Goal: Transaction & Acquisition: Download file/media

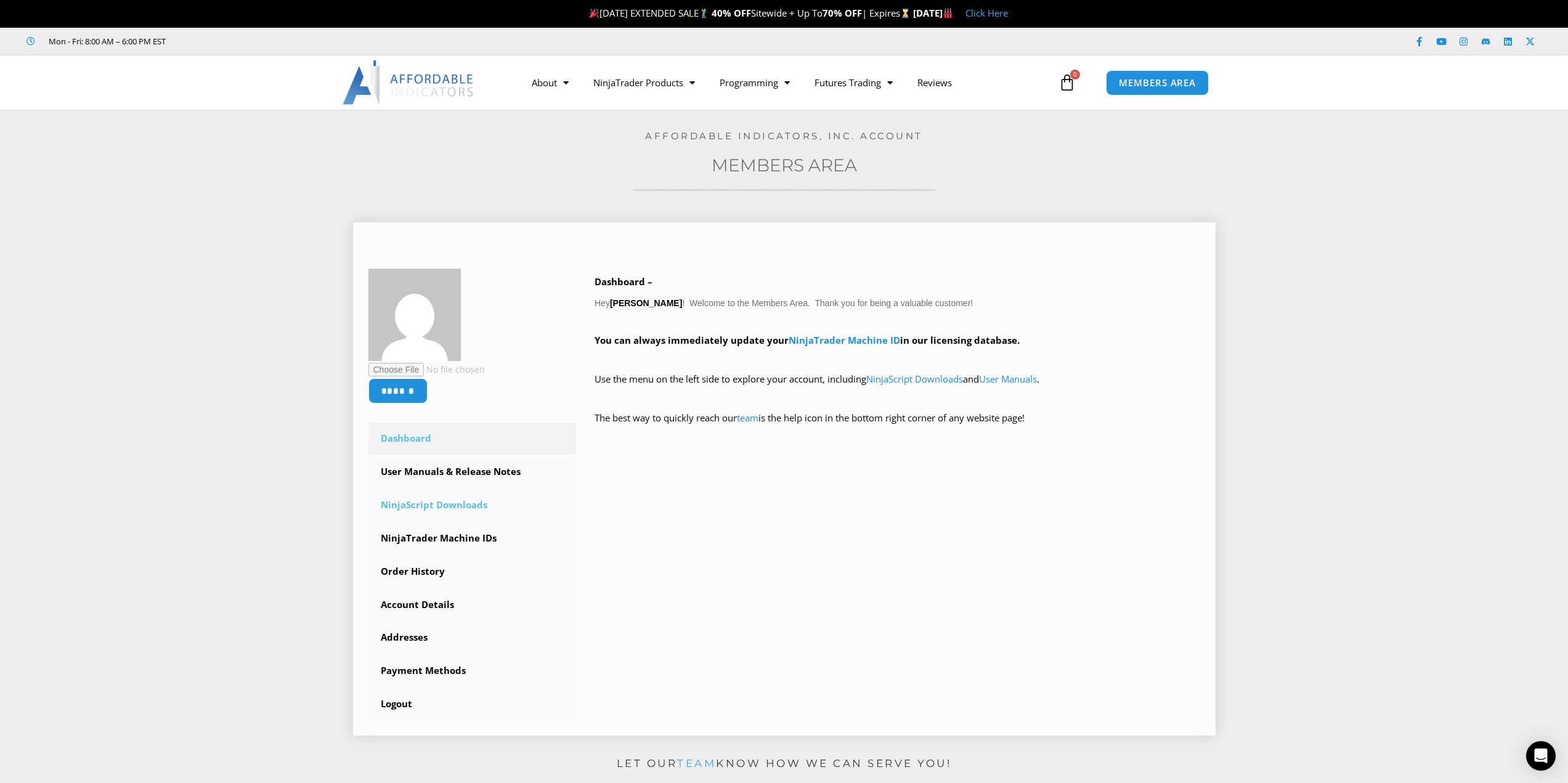
click at [441, 509] on link "NinjaScript Downloads" at bounding box center [472, 505] width 208 height 32
